Goal: Task Accomplishment & Management: Complete application form

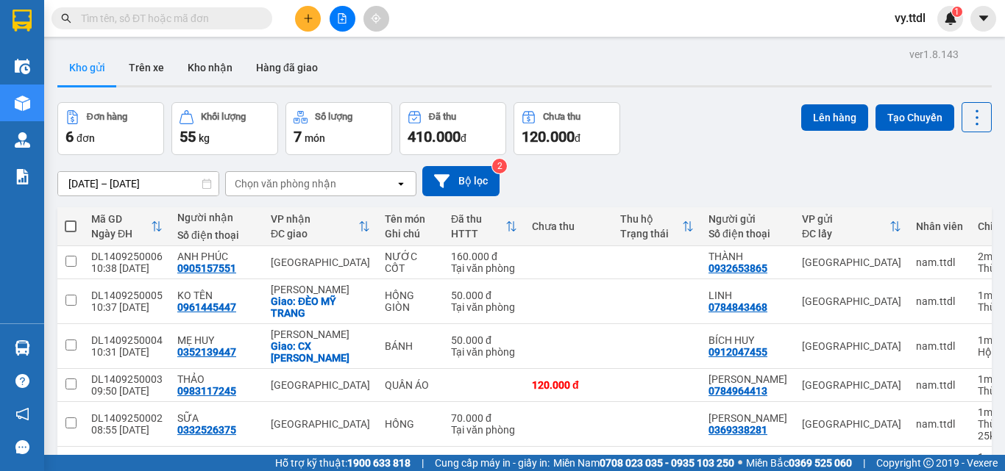
click at [310, 20] on icon "plus" at bounding box center [308, 18] width 10 height 10
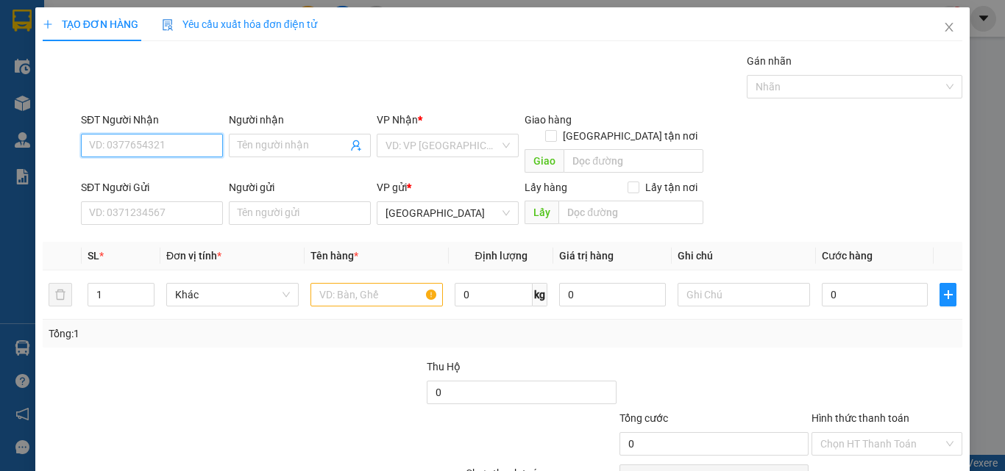
click at [201, 147] on input "SĐT Người Nhận" at bounding box center [152, 146] width 142 height 24
click at [178, 165] on div "0914606581 - SƠN" at bounding box center [150, 175] width 140 height 24
type input "0914606581"
type input "SƠN"
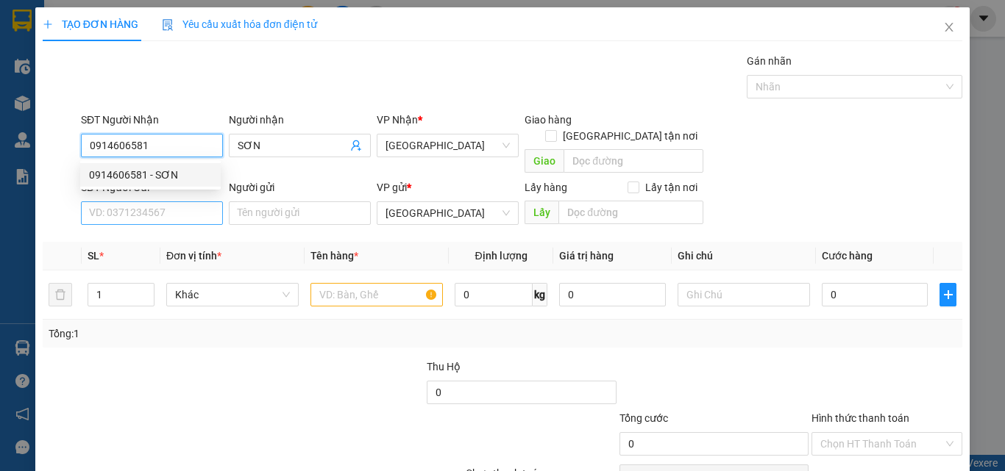
type input "0914606581"
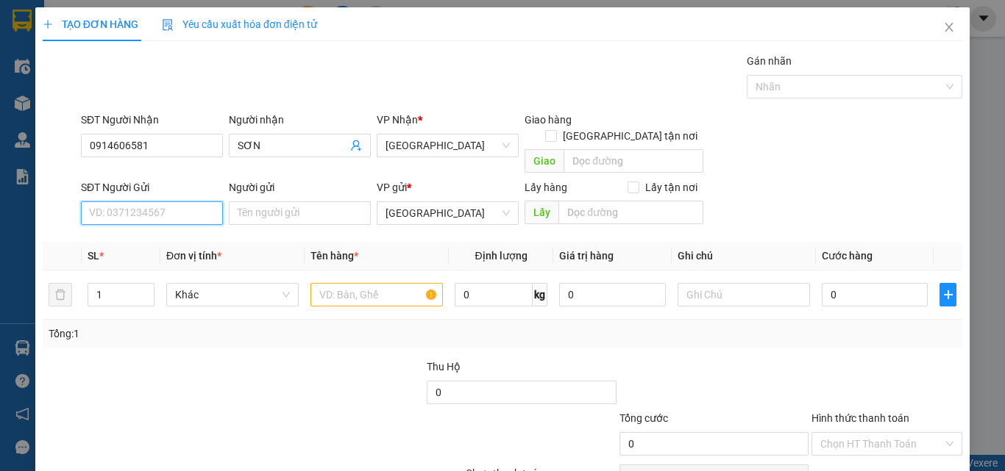
click at [179, 201] on input "SĐT Người Gửi" at bounding box center [152, 213] width 142 height 24
click at [435, 147] on span "[GEOGRAPHIC_DATA]" at bounding box center [447, 146] width 124 height 22
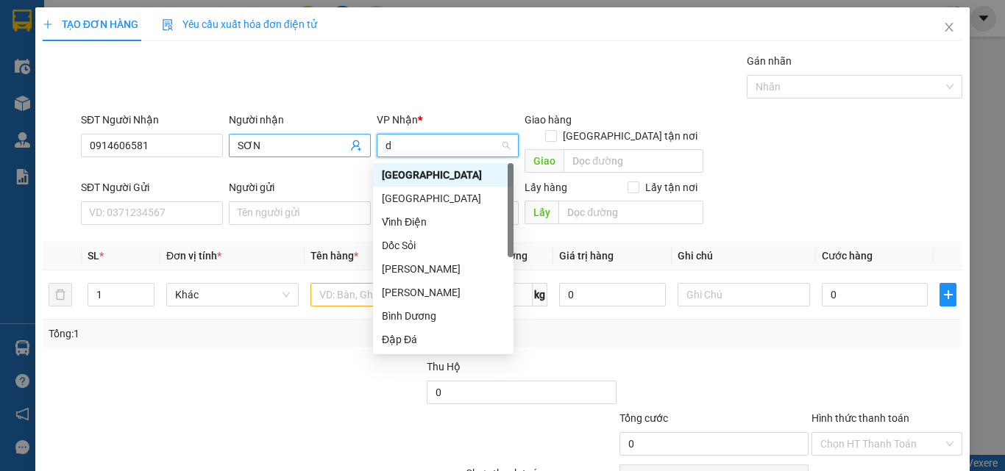
drag, startPoint x: 435, startPoint y: 147, endPoint x: 358, endPoint y: 151, distance: 76.6
click at [358, 151] on div "SĐT Người Nhận 0914606581 Người nhận SƠN VP Nhận * d Giao hàng Giao tận nơi [GE…" at bounding box center [521, 146] width 887 height 68
type input "b"
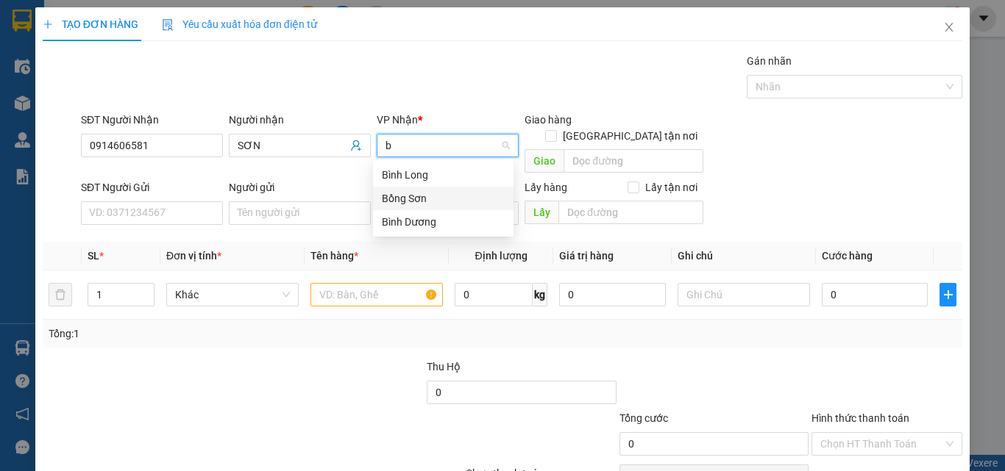
click at [420, 203] on div "Bồng Sơn" at bounding box center [443, 198] width 123 height 16
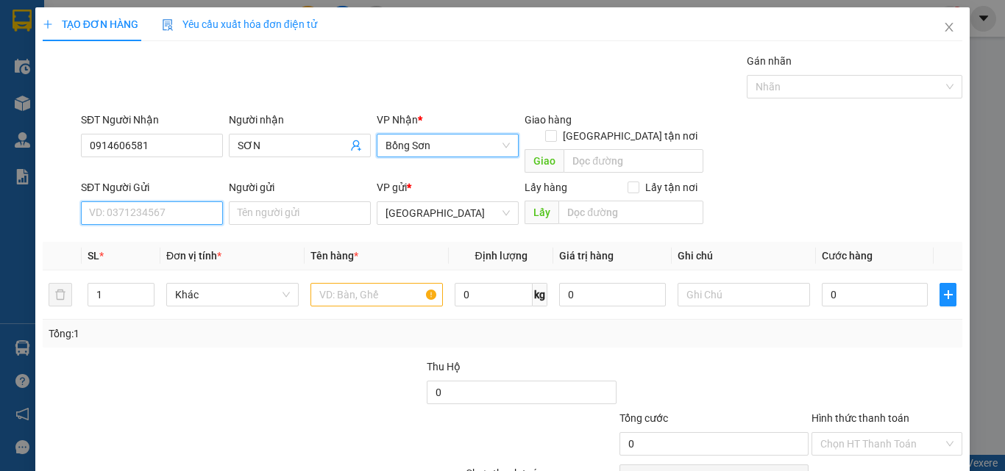
click at [184, 201] on input "SĐT Người Gửi" at bounding box center [152, 213] width 142 height 24
click at [190, 201] on input "SĐT Người Gửi" at bounding box center [152, 213] width 142 height 24
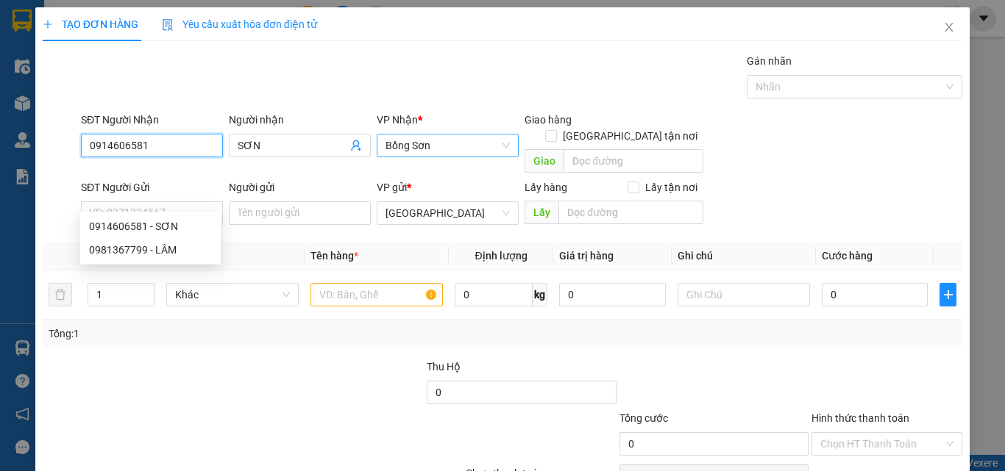
drag, startPoint x: 169, startPoint y: 141, endPoint x: 0, endPoint y: 181, distance: 173.7
click at [0, 181] on div "TẠO ĐƠN HÀNG Yêu cầu xuất hóa đơn điện tử Transit Pickup Surcharge Ids Transit …" at bounding box center [502, 235] width 1005 height 471
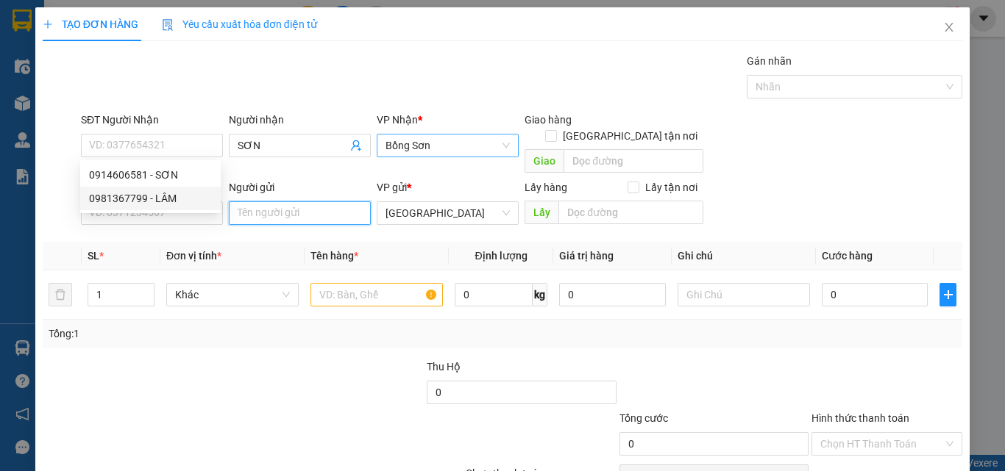
click at [244, 201] on input "Người gửi" at bounding box center [300, 213] width 142 height 24
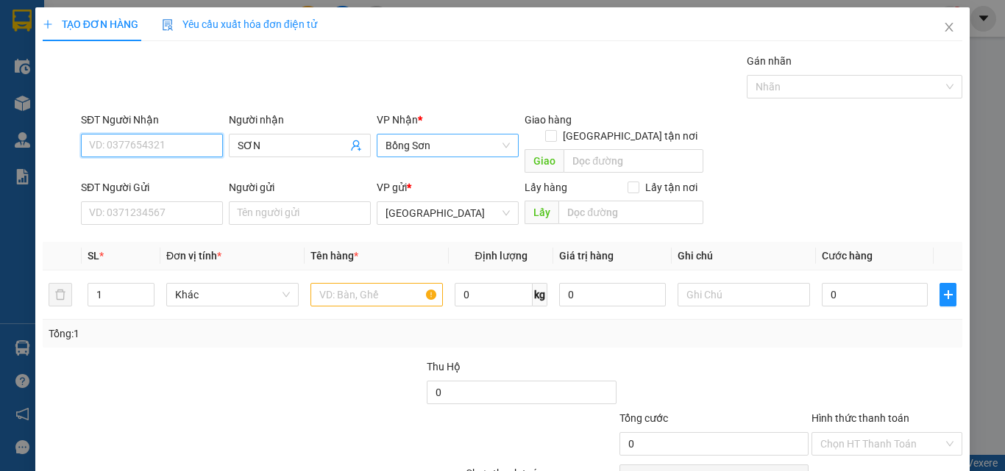
click at [187, 139] on input "SĐT Người Nhận" at bounding box center [152, 146] width 142 height 24
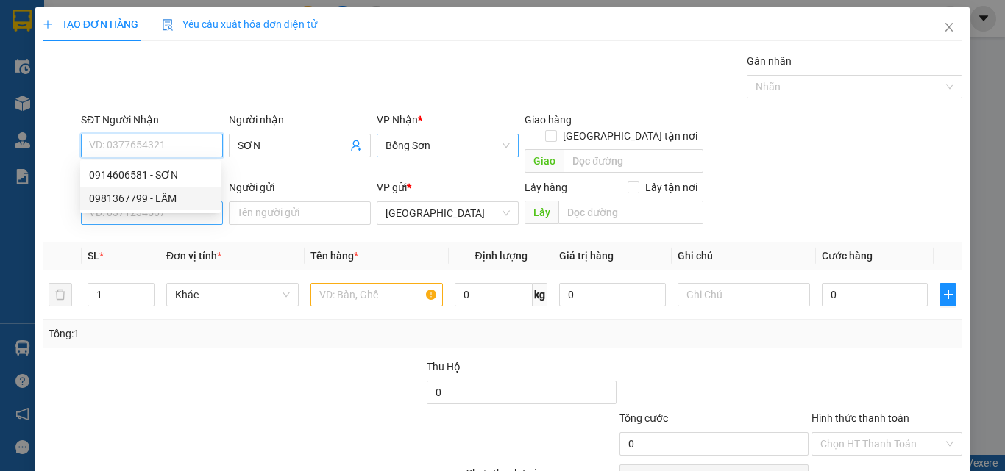
click at [183, 196] on div "0981367799 - LÂM" at bounding box center [150, 198] width 123 height 16
type input "0981367799"
type input "LÂM"
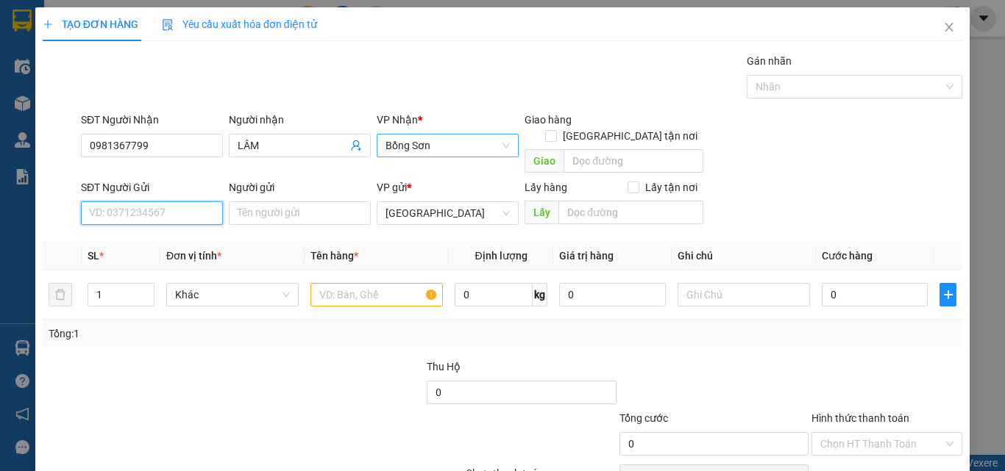
click at [183, 201] on input "SĐT Người Gửi" at bounding box center [152, 213] width 142 height 24
click at [189, 224] on div "0914606581 - SƠN" at bounding box center [150, 226] width 123 height 16
type input "0914606581"
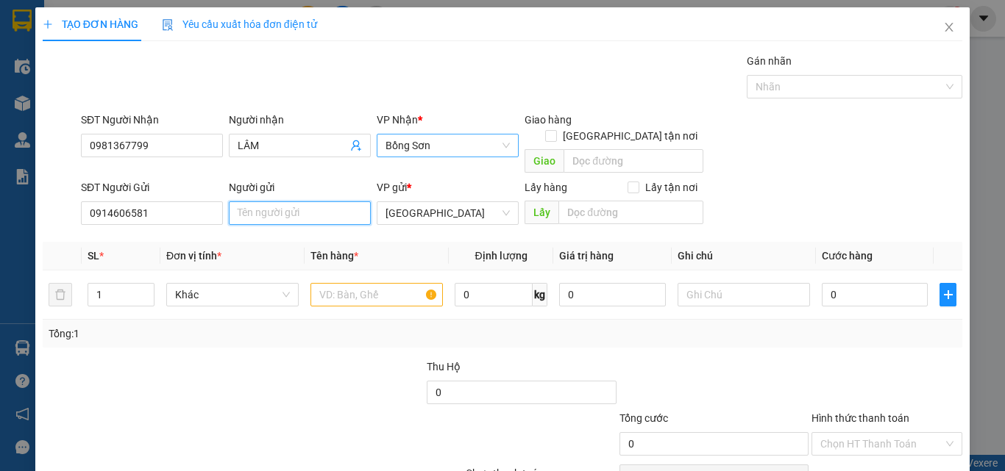
click at [261, 201] on input "Người gửi" at bounding box center [300, 213] width 142 height 24
type input "s"
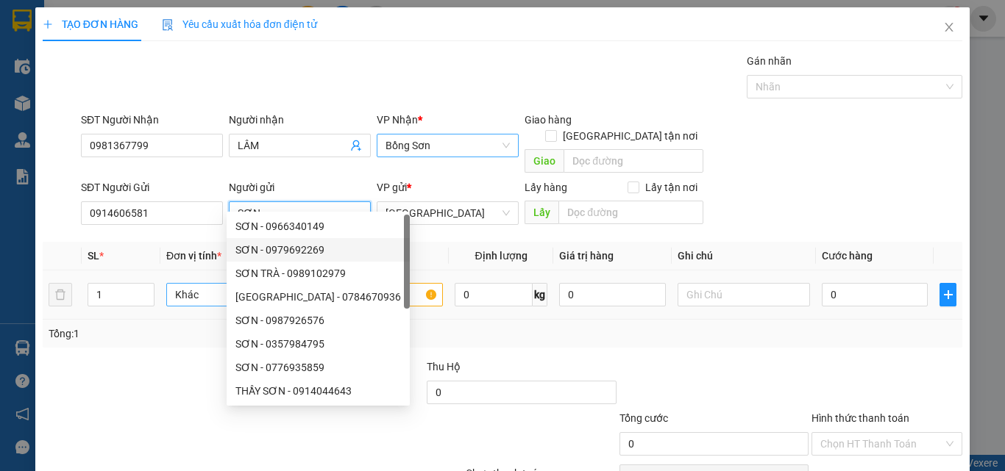
click at [210, 284] on span "Khác" at bounding box center [232, 295] width 115 height 22
type input "SƠN"
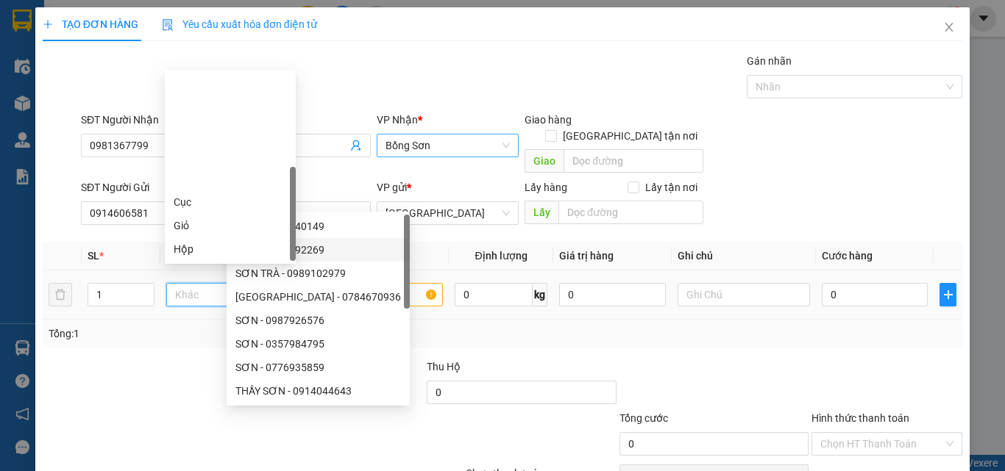
scroll to position [141, 0]
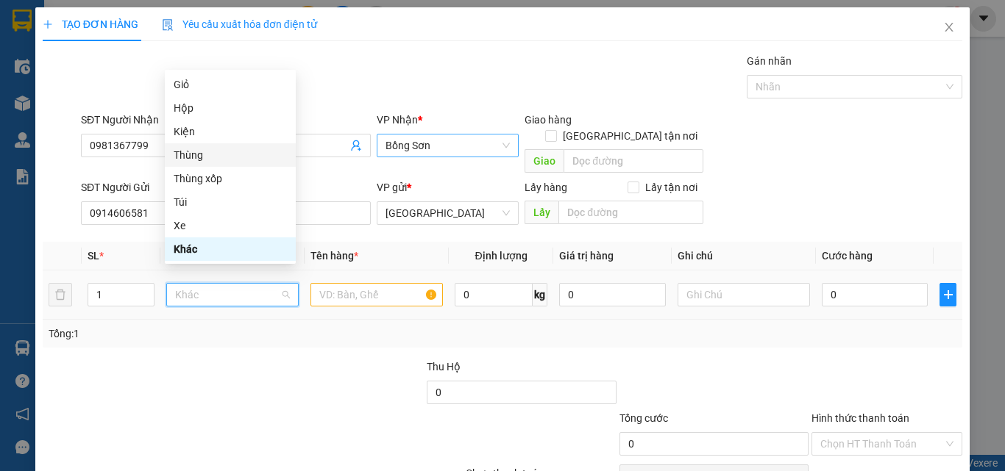
click at [215, 154] on div "Thùng" at bounding box center [230, 155] width 113 height 16
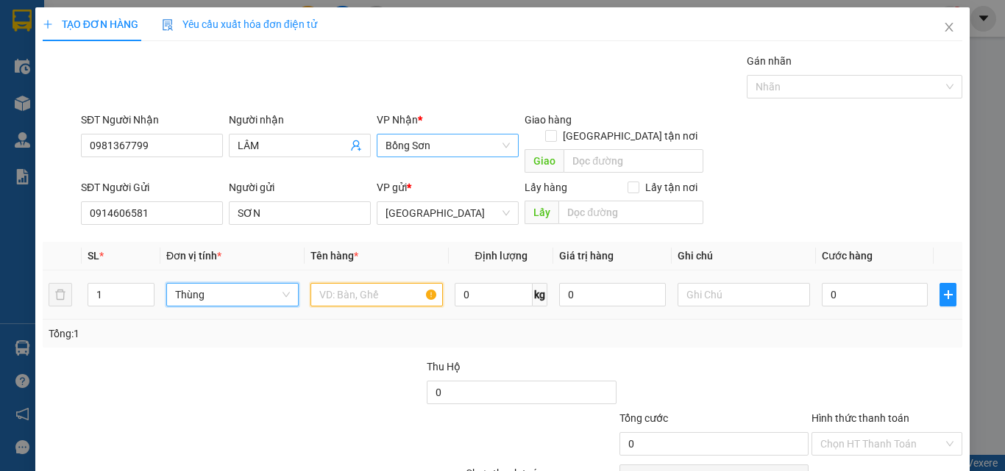
click at [321, 283] on input "text" at bounding box center [376, 295] width 132 height 24
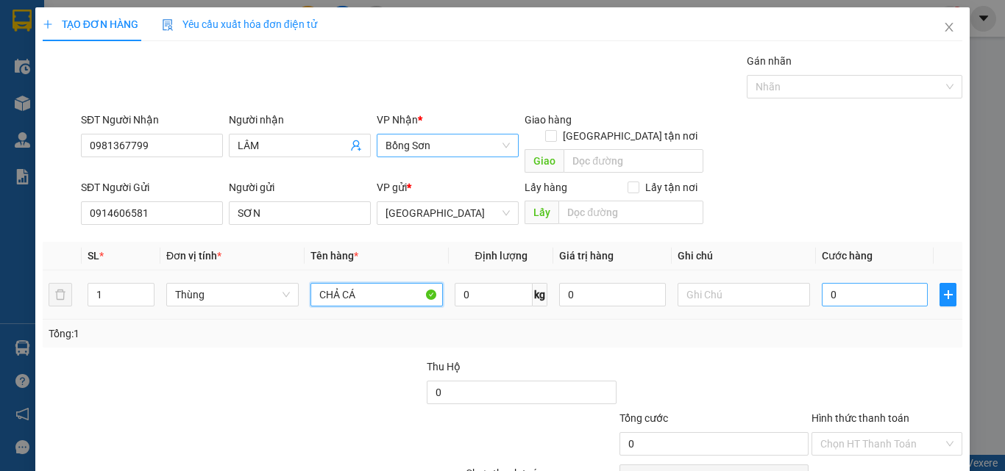
type input "CHẢ CÁ"
click at [863, 283] on input "0" at bounding box center [874, 295] width 106 height 24
type input "5"
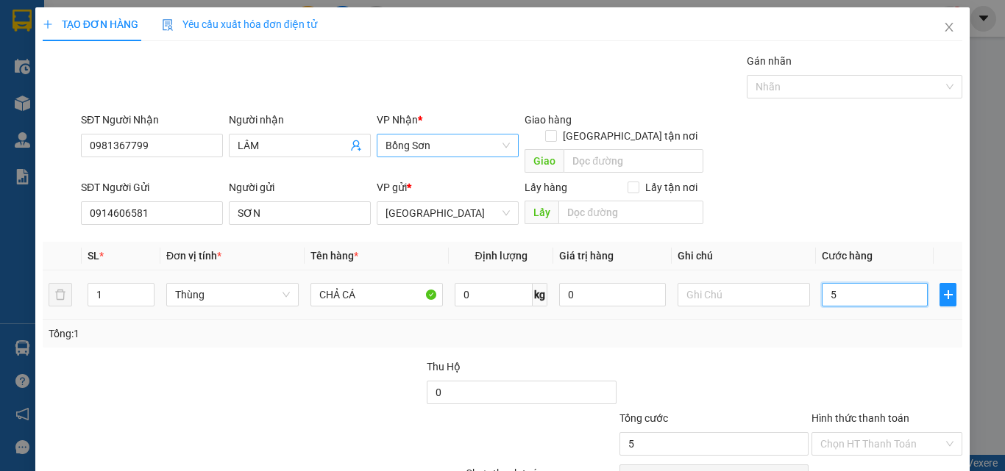
type input "50"
type input "50.000"
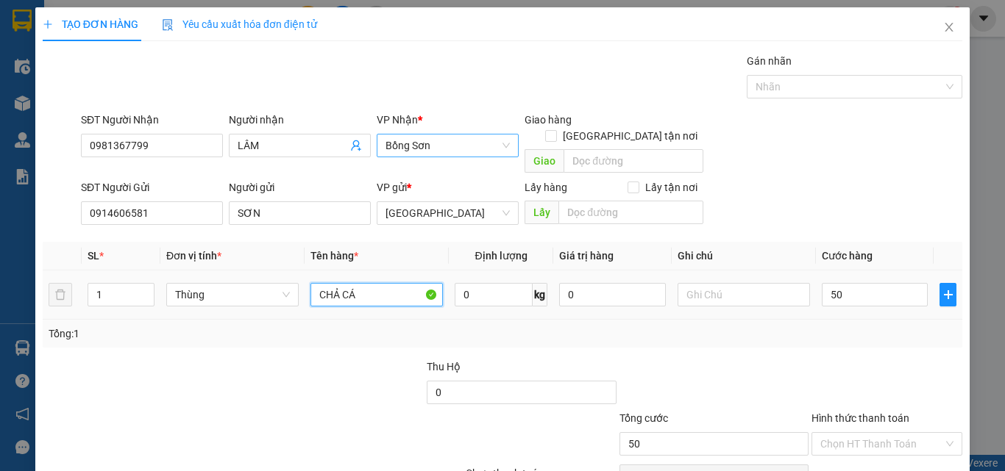
type input "50.000"
click at [368, 288] on input "CHẢ CÁ" at bounding box center [376, 295] width 132 height 24
type input "CHẢ CÁ THÁC LÁC"
click at [860, 359] on div at bounding box center [887, 384] width 154 height 51
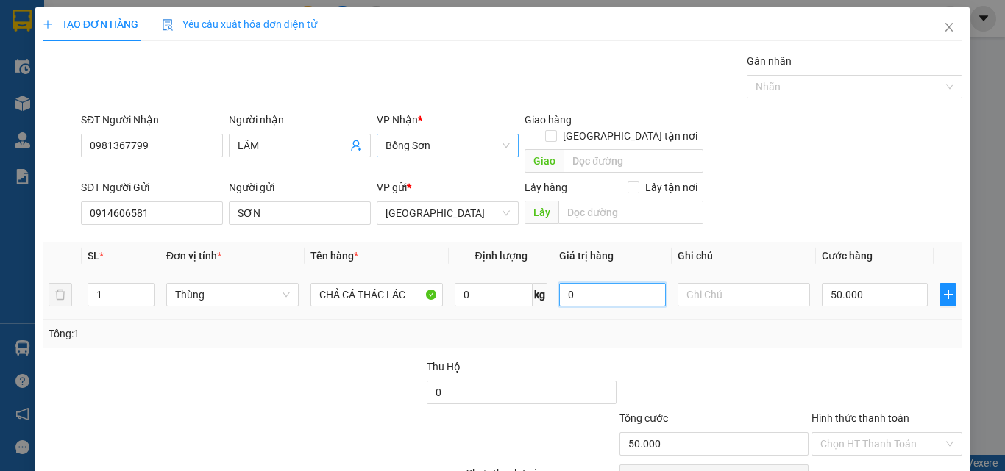
click at [607, 283] on input "0" at bounding box center [612, 295] width 106 height 24
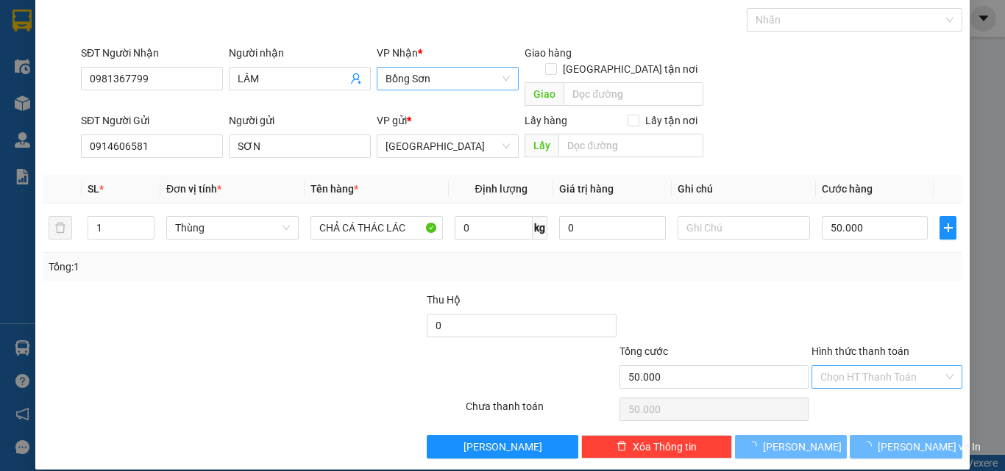
click at [885, 366] on input "Hình thức thanh toán" at bounding box center [881, 377] width 123 height 22
type input "0"
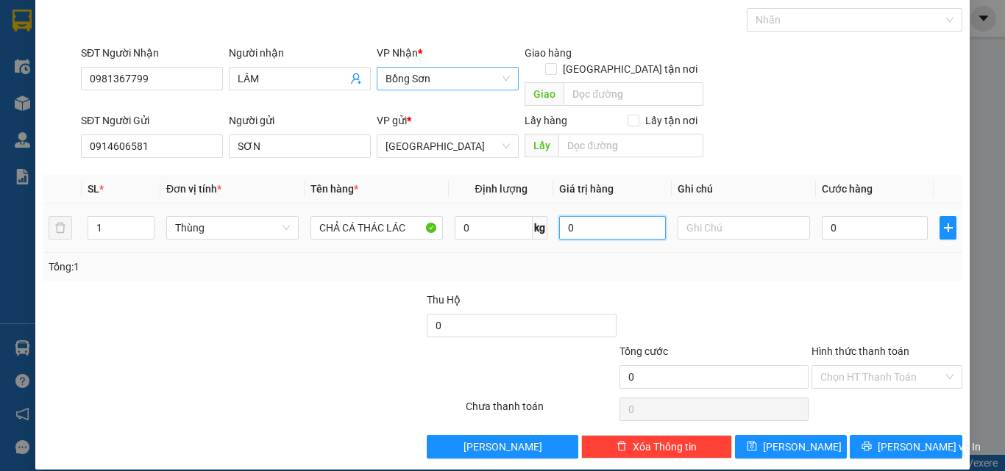
click at [624, 216] on input "0" at bounding box center [612, 228] width 106 height 24
click at [477, 216] on input "0" at bounding box center [493, 228] width 78 height 24
type input "5"
click at [609, 216] on input "0" at bounding box center [612, 228] width 106 height 24
type input "750.000"
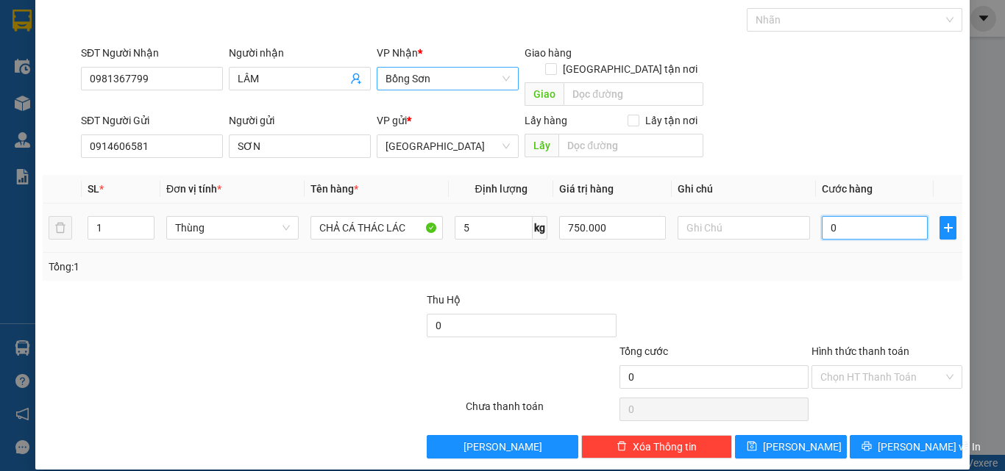
click at [880, 216] on input "0" at bounding box center [874, 228] width 106 height 24
type input "5"
type input "50"
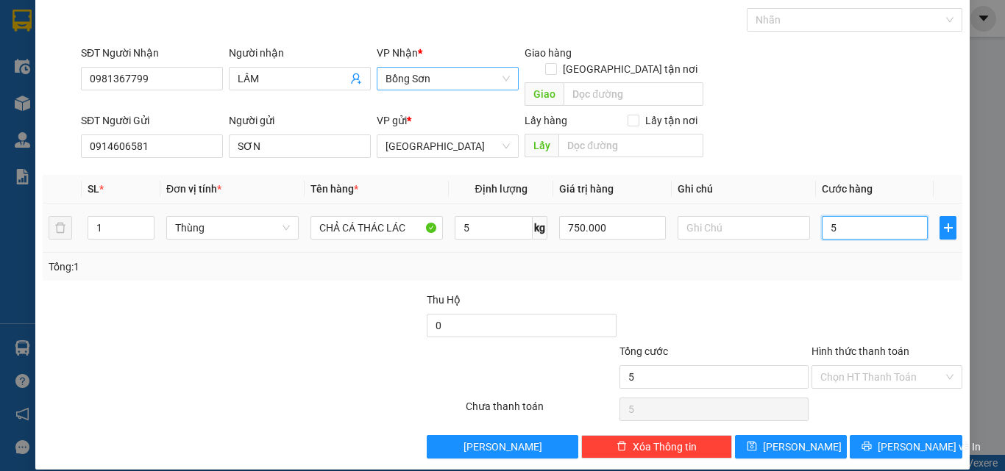
type input "50"
type input "50.000"
click at [783, 292] on div at bounding box center [714, 317] width 192 height 51
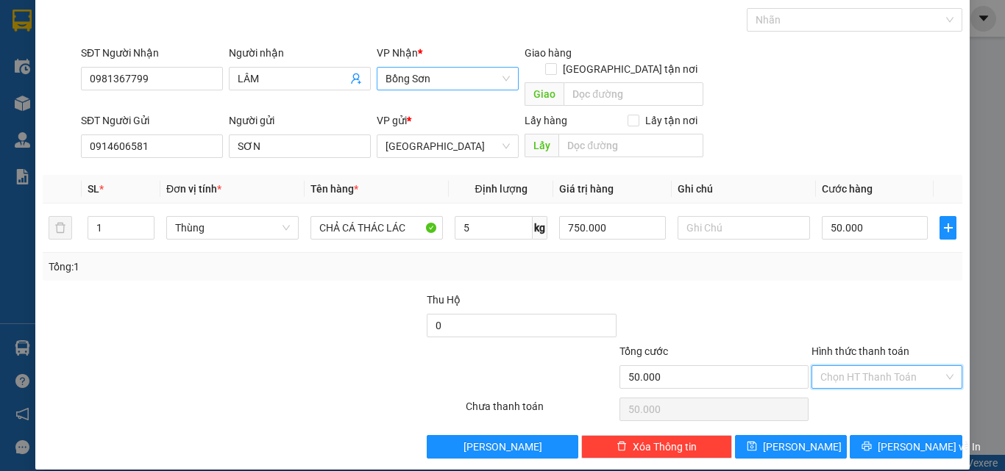
click at [890, 366] on input "Hình thức thanh toán" at bounding box center [881, 377] width 123 height 22
click at [890, 390] on div "Tại văn phòng" at bounding box center [878, 390] width 132 height 16
type input "0"
click at [896, 439] on span "[PERSON_NAME] và In" at bounding box center [928, 447] width 103 height 16
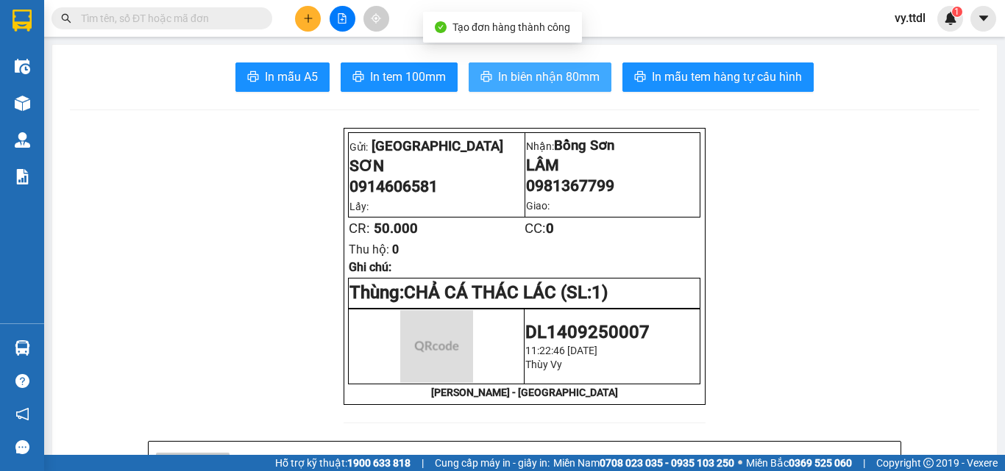
click at [558, 79] on span "In biên nhận 80mm" at bounding box center [548, 77] width 101 height 18
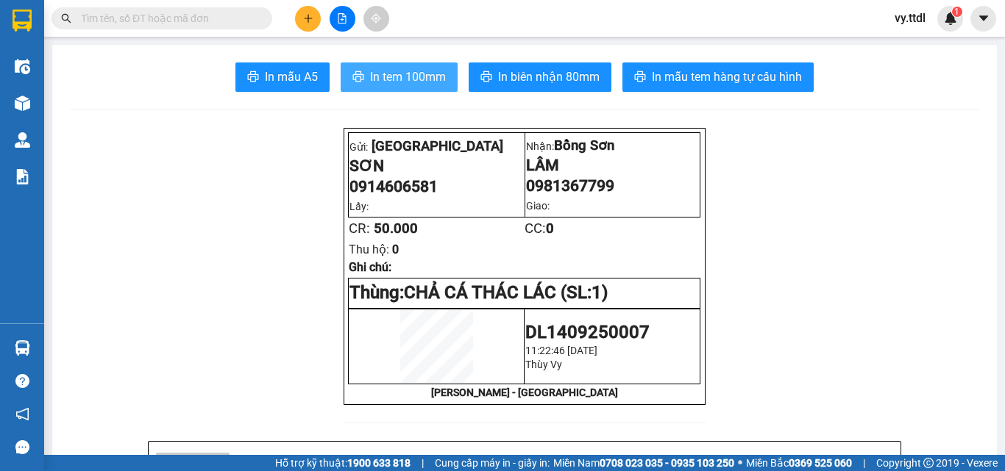
drag, startPoint x: 419, startPoint y: 78, endPoint x: 399, endPoint y: 102, distance: 31.4
click at [419, 78] on span "In tem 100mm" at bounding box center [408, 77] width 76 height 18
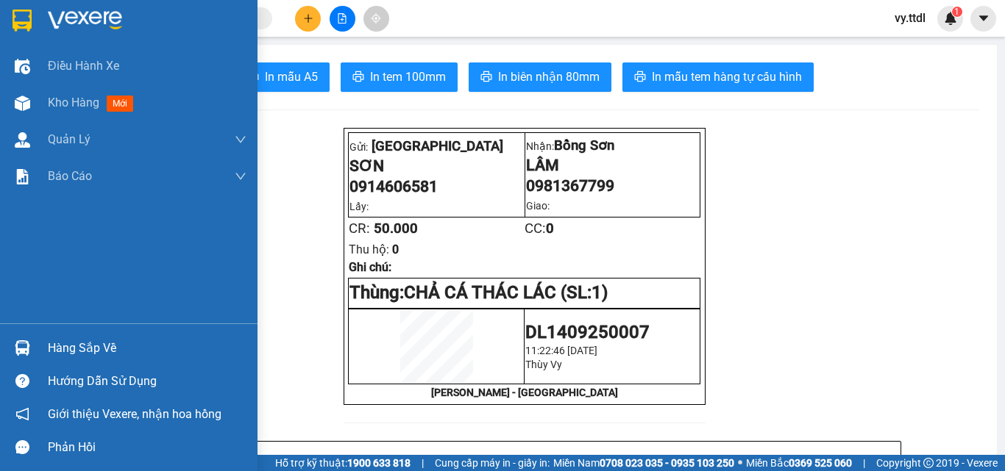
click at [41, 20] on div at bounding box center [128, 24] width 257 height 48
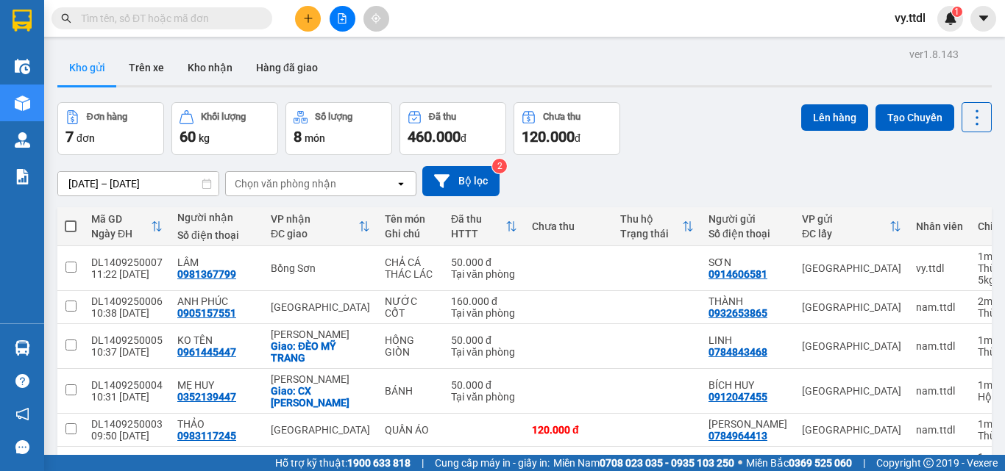
click at [301, 24] on button at bounding box center [308, 19] width 26 height 26
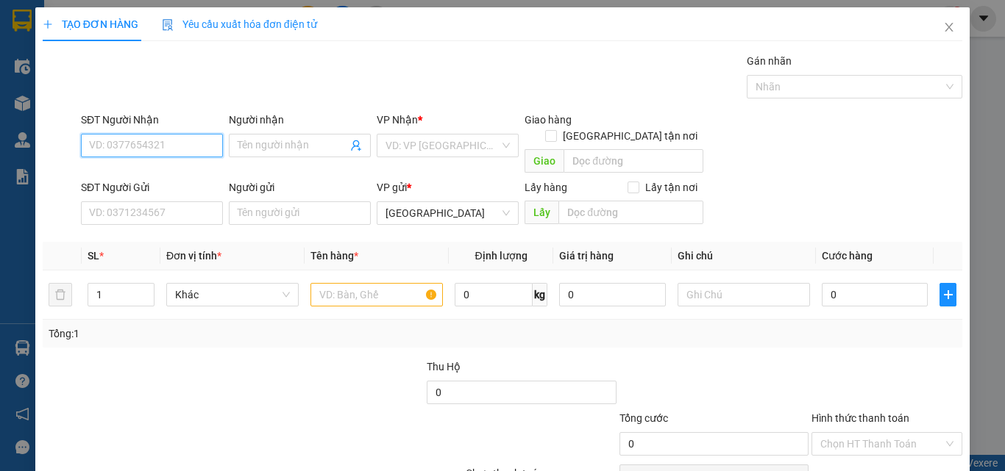
click at [199, 143] on input "SĐT Người Nhận" at bounding box center [152, 146] width 142 height 24
type input "0792146612"
click at [302, 149] on input "Người nhận" at bounding box center [293, 146] width 110 height 16
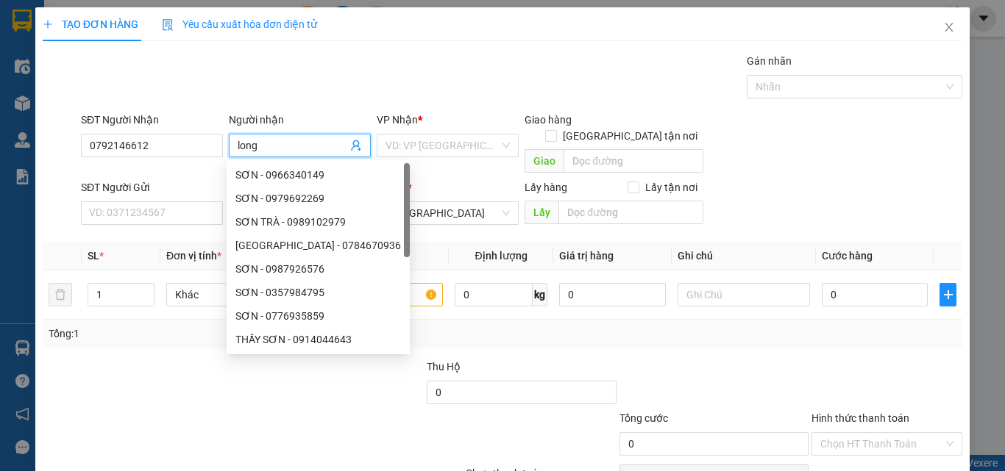
drag, startPoint x: 302, startPoint y: 149, endPoint x: 0, endPoint y: 235, distance: 313.3
click at [0, 235] on div "TẠO ĐƠN HÀNG Yêu cầu xuất hóa đơn điện tử Transit Pickup Surcharge Ids Transit …" at bounding box center [502, 235] width 1005 height 471
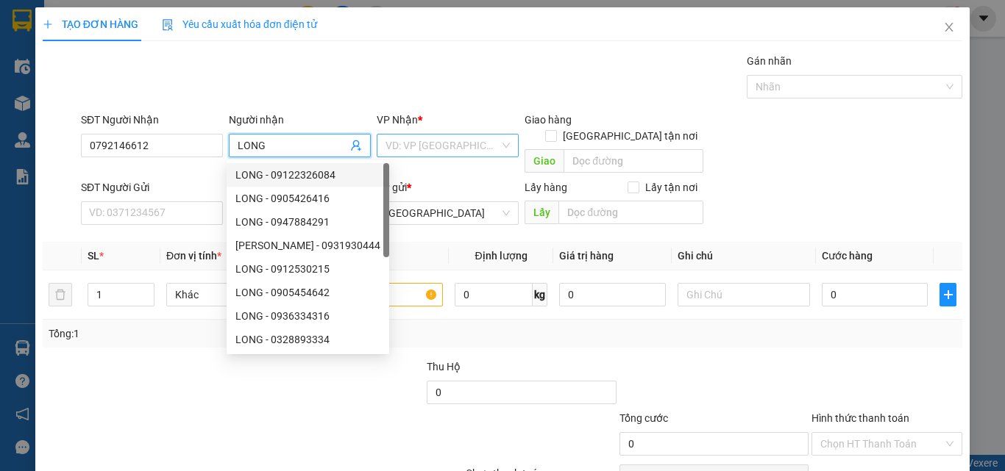
type input "LONG"
click at [473, 138] on input "search" at bounding box center [442, 146] width 114 height 22
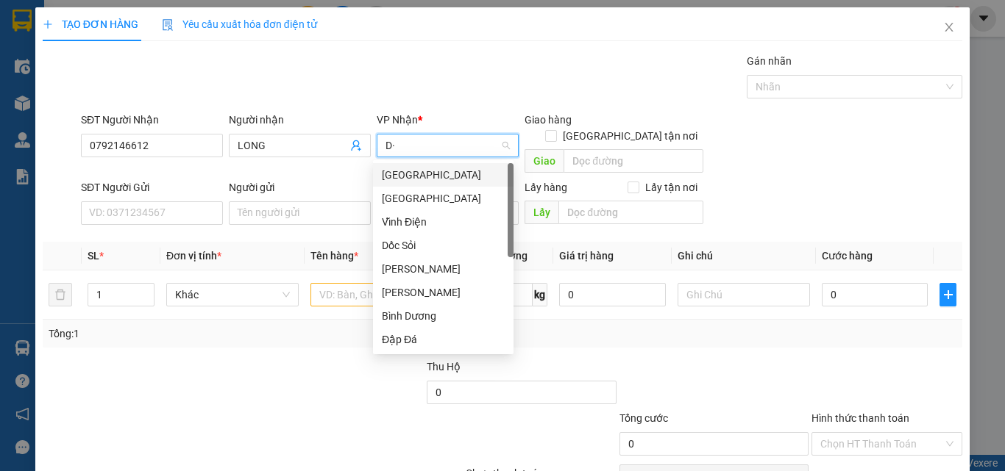
type input "D"
type input "Đ"
click at [436, 196] on div "[GEOGRAPHIC_DATA]" at bounding box center [443, 198] width 123 height 16
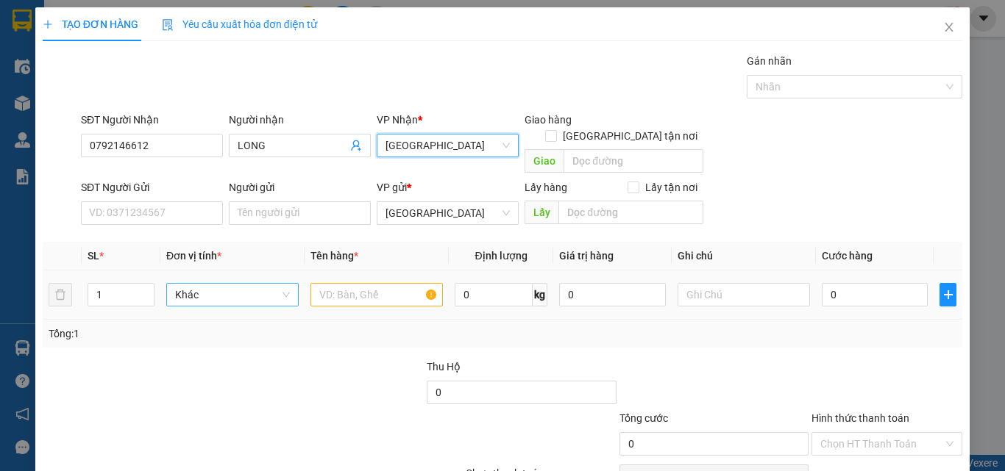
click at [217, 284] on span "Khác" at bounding box center [232, 295] width 115 height 22
type input "X"
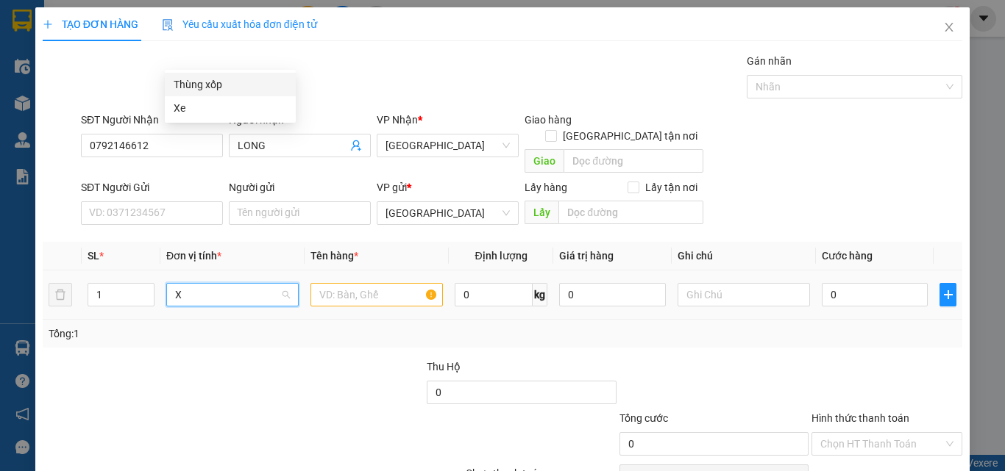
scroll to position [0, 0]
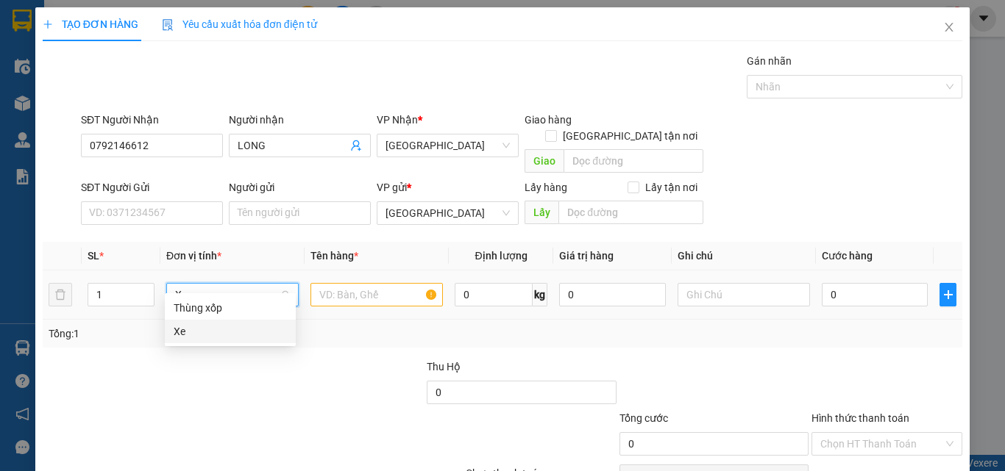
click at [202, 339] on div "Xe" at bounding box center [230, 332] width 113 height 16
drag, startPoint x: 390, startPoint y: 285, endPoint x: 341, endPoint y: 284, distance: 48.5
click at [389, 285] on input "text" at bounding box center [376, 295] width 132 height 24
click at [341, 284] on input "text" at bounding box center [376, 295] width 132 height 24
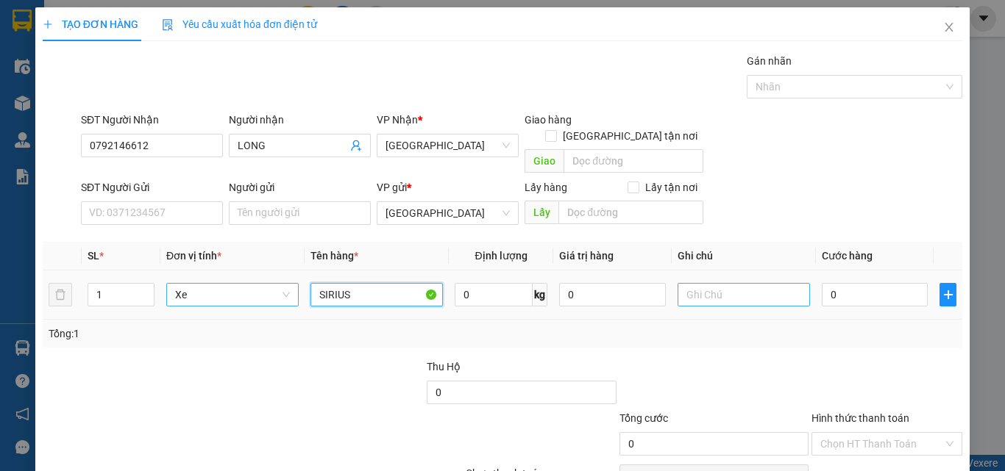
type input "SIRIUS"
click at [711, 283] on input "text" at bounding box center [743, 295] width 132 height 24
type input "CAVEC NG NHẬN GIỮ"
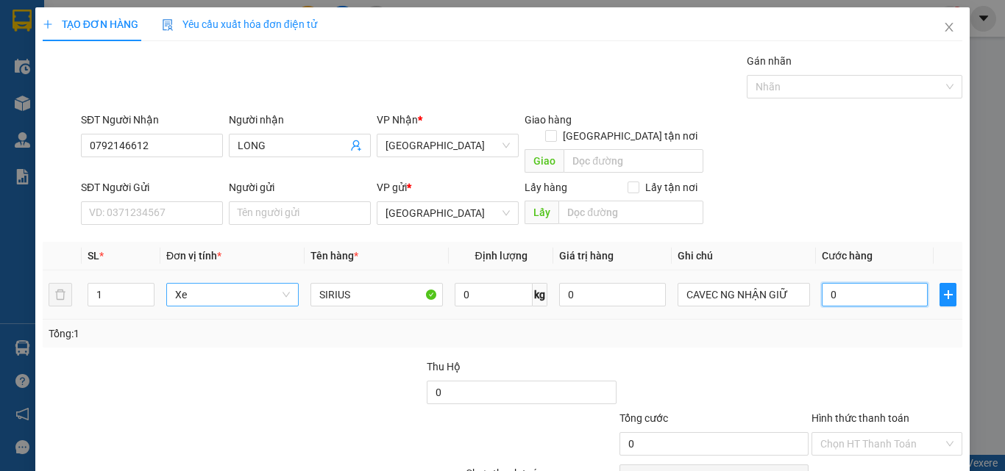
click at [897, 283] on input "0" at bounding box center [874, 295] width 106 height 24
type input "6"
type input "60"
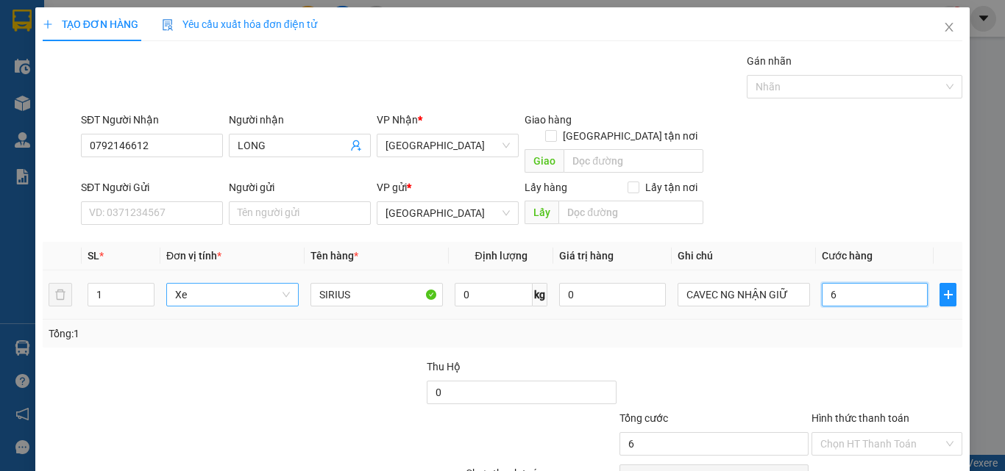
type input "60"
type input "600"
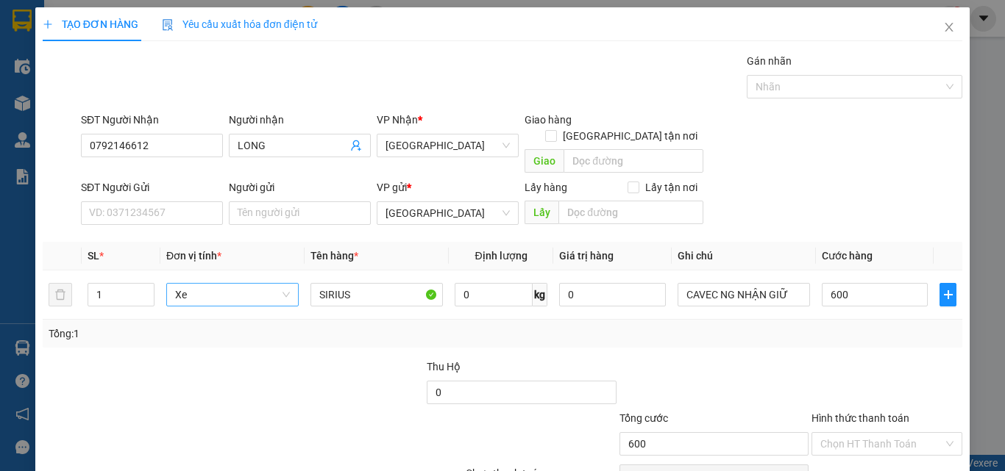
type input "600.000"
click at [865, 326] on div "Tổng: 1" at bounding box center [502, 334] width 907 height 16
click at [777, 359] on div at bounding box center [714, 384] width 192 height 51
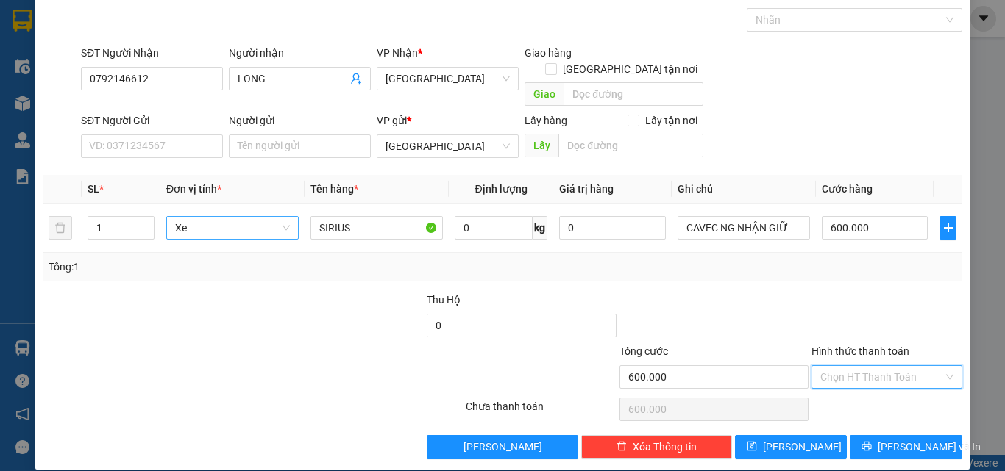
click at [865, 366] on input "Hình thức thanh toán" at bounding box center [881, 377] width 123 height 22
click at [880, 391] on div "Tại văn phòng" at bounding box center [878, 390] width 132 height 16
type input "0"
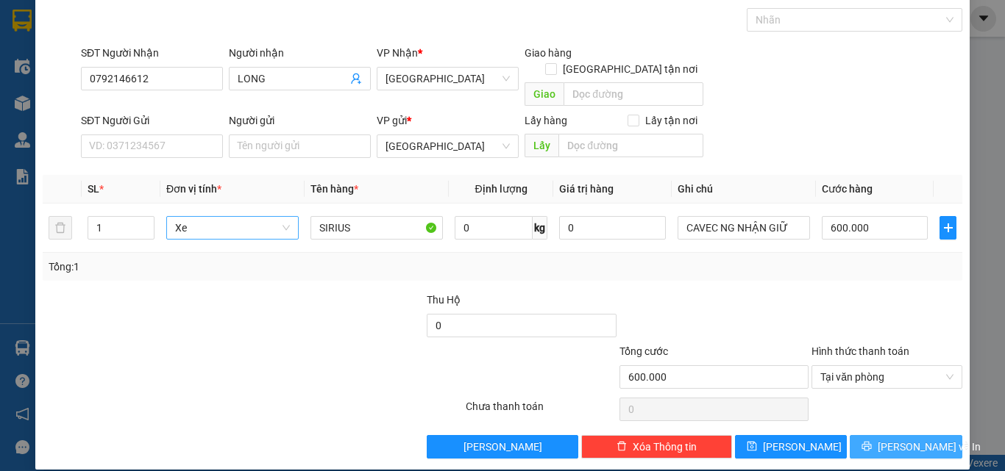
click at [888, 439] on span "[PERSON_NAME] và In" at bounding box center [928, 447] width 103 height 16
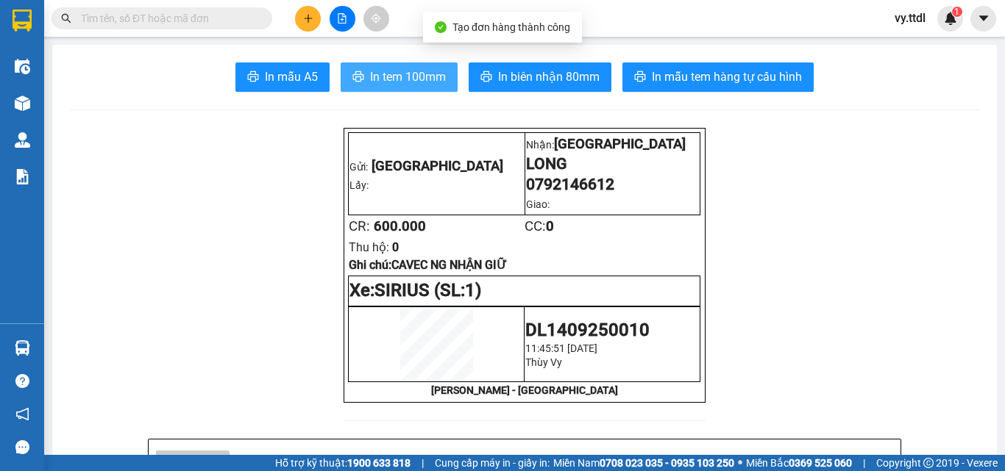
click at [432, 69] on span "In tem 100mm" at bounding box center [408, 77] width 76 height 18
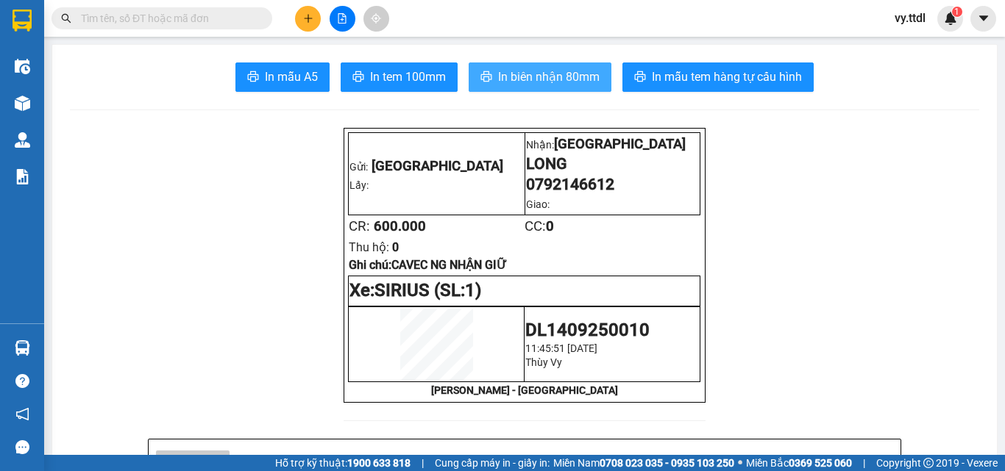
click at [558, 68] on span "In biên nhận 80mm" at bounding box center [548, 77] width 101 height 18
